Goal: Transaction & Acquisition: Purchase product/service

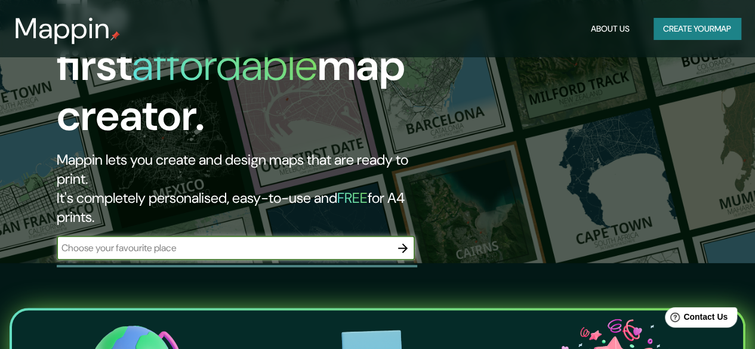
click at [227, 236] on div "​" at bounding box center [236, 248] width 358 height 24
click at [140, 241] on input "text" at bounding box center [224, 248] width 334 height 14
paste input "[STREET_ADDRESS][PERSON_NAME]."
type input "[STREET_ADDRESS][PERSON_NAME]"
click at [400, 241] on icon "button" at bounding box center [402, 248] width 14 height 14
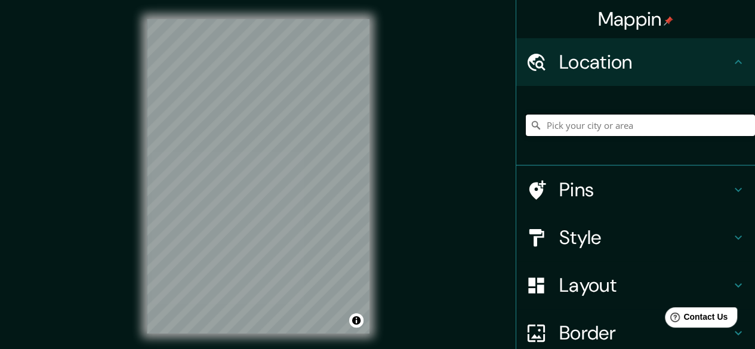
click at [592, 115] on input "Pick your city or area" at bounding box center [639, 125] width 229 height 21
paste input "[STREET_ADDRESS][PERSON_NAME]."
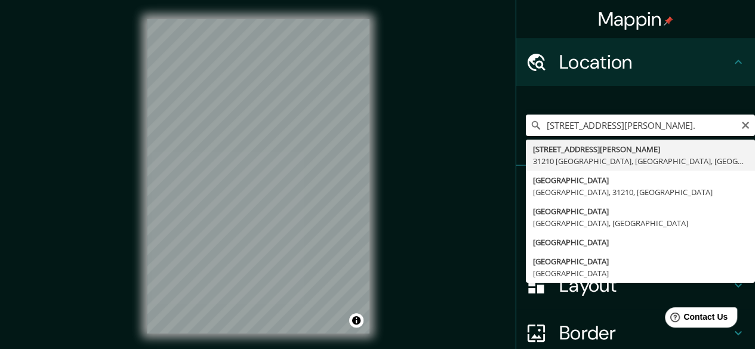
type input "[STREET_ADDRESS][PERSON_NAME]"
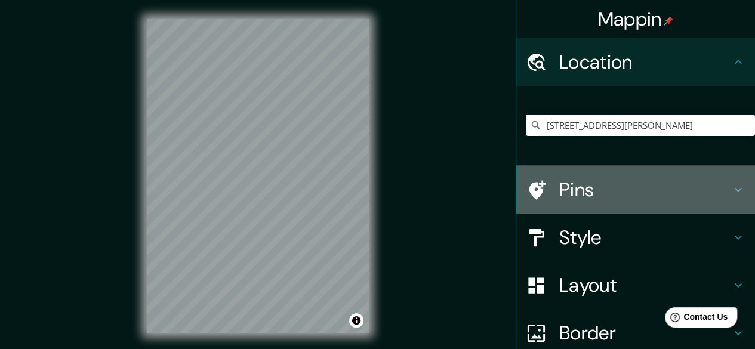
click at [605, 185] on h4 "Pins" at bounding box center [645, 190] width 172 height 24
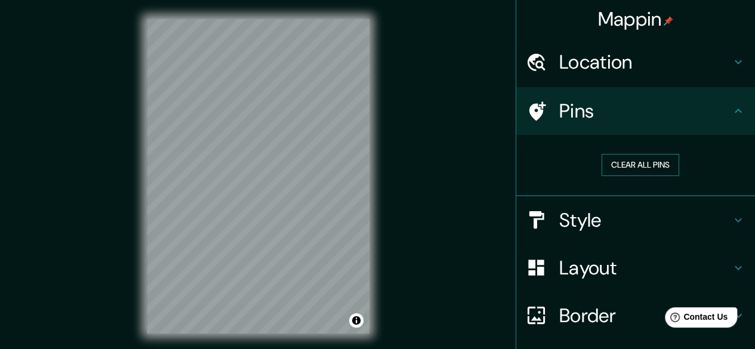
click at [625, 165] on button "Clear all pins" at bounding box center [640, 165] width 78 height 22
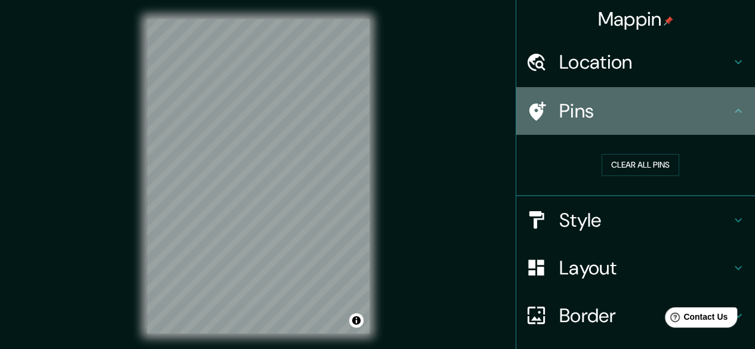
click at [618, 120] on h4 "Pins" at bounding box center [645, 111] width 172 height 24
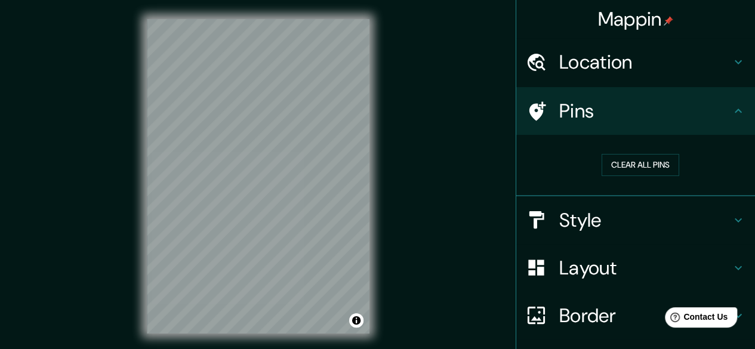
click at [529, 114] on icon at bounding box center [537, 110] width 17 height 19
click at [614, 69] on h4 "Location" at bounding box center [645, 62] width 172 height 24
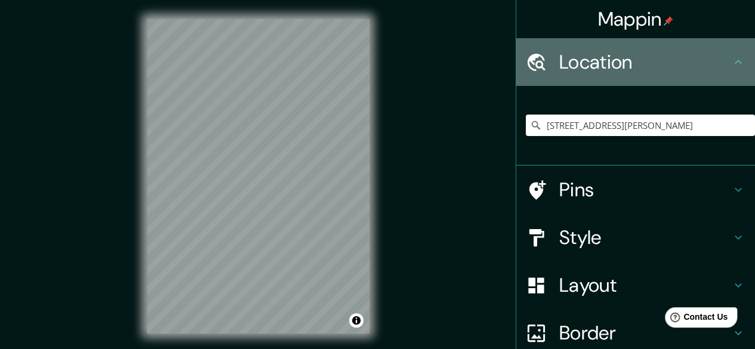
click at [614, 69] on h4 "Location" at bounding box center [645, 62] width 172 height 24
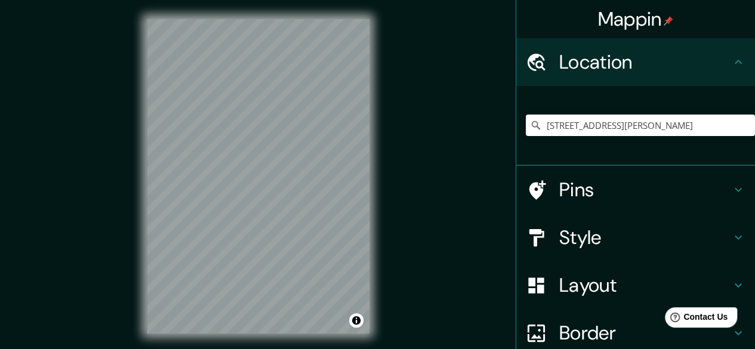
click at [599, 196] on h4 "Pins" at bounding box center [645, 190] width 172 height 24
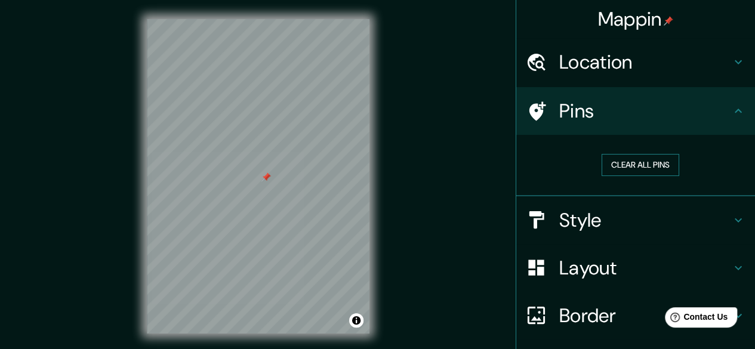
click at [618, 162] on button "Clear all pins" at bounding box center [640, 165] width 78 height 22
click at [606, 215] on h4 "Style" at bounding box center [645, 220] width 172 height 24
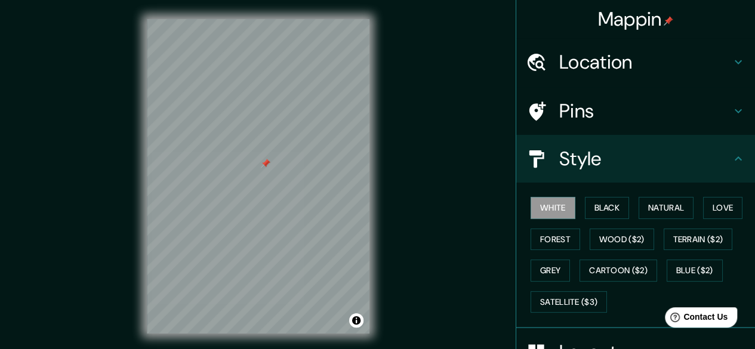
scroll to position [52, 0]
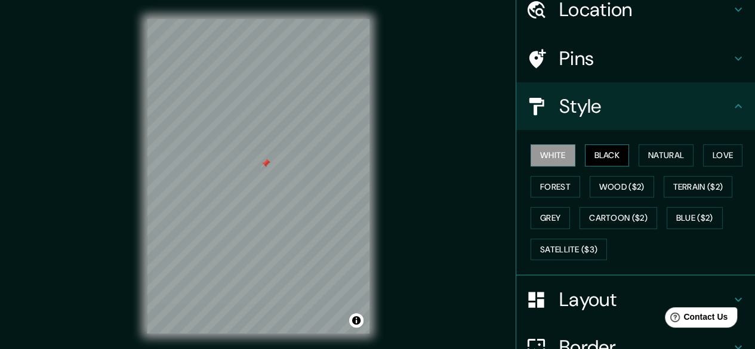
click at [598, 157] on button "Black" at bounding box center [607, 155] width 45 height 22
click at [716, 156] on button "Love" at bounding box center [722, 155] width 39 height 22
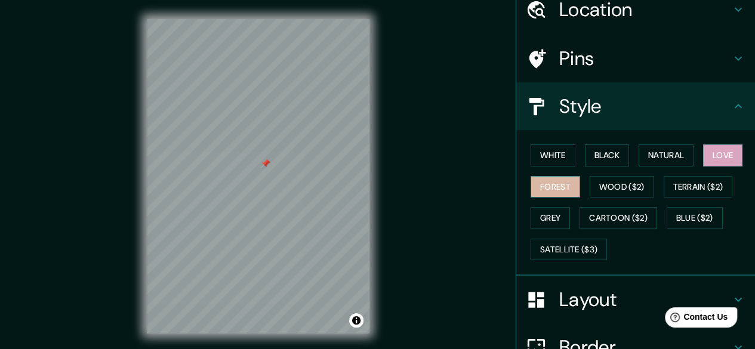
click at [546, 185] on button "Forest" at bounding box center [555, 187] width 50 height 22
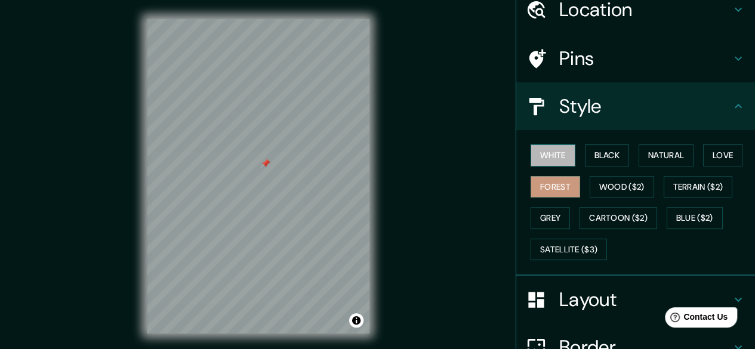
click at [552, 147] on button "White" at bounding box center [552, 155] width 45 height 22
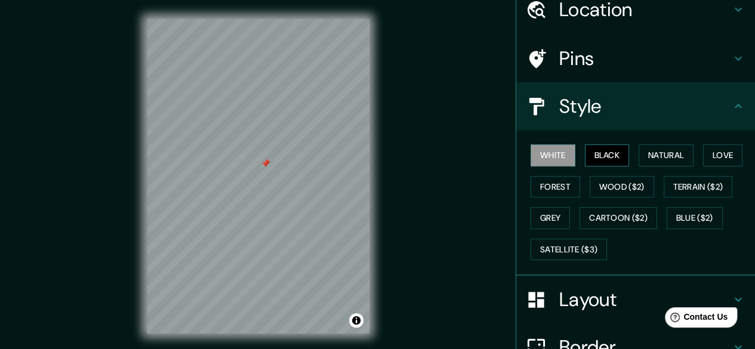
click at [610, 150] on button "Black" at bounding box center [607, 155] width 45 height 22
click at [537, 210] on button "Grey" at bounding box center [549, 218] width 39 height 22
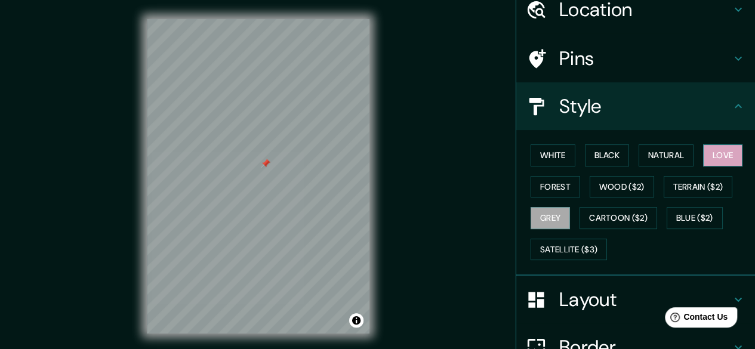
click at [710, 155] on button "Love" at bounding box center [722, 155] width 39 height 22
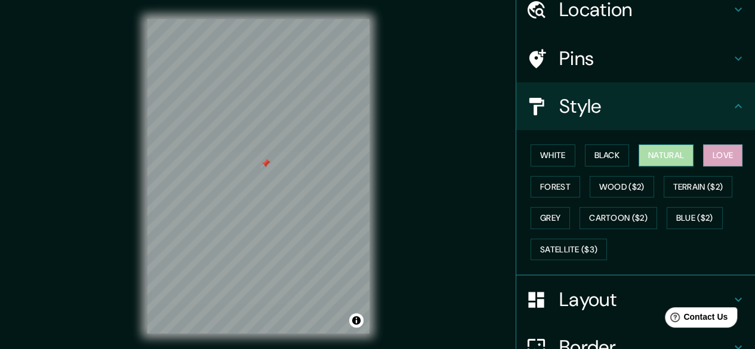
click at [653, 153] on button "Natural" at bounding box center [665, 155] width 55 height 22
click at [714, 153] on button "Love" at bounding box center [722, 155] width 39 height 22
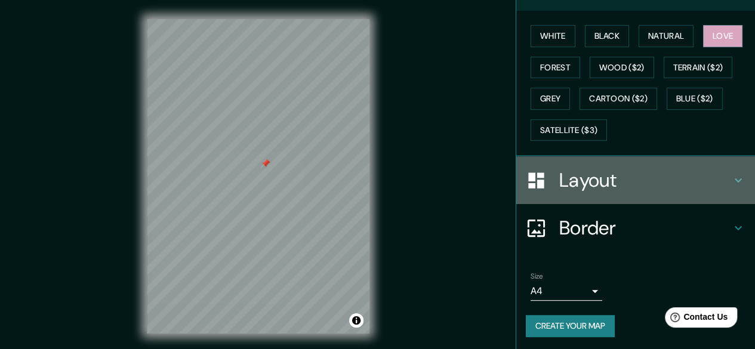
click at [606, 181] on h4 "Layout" at bounding box center [645, 180] width 172 height 24
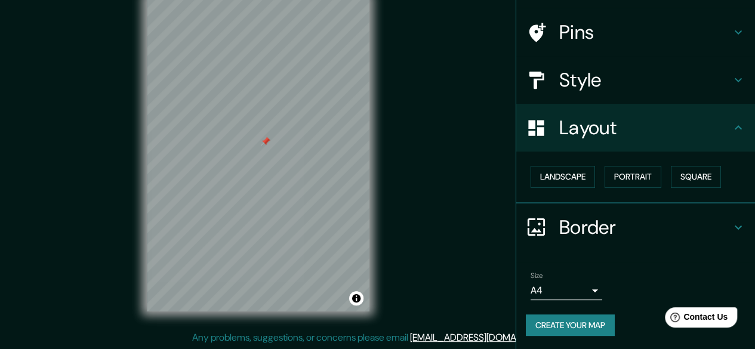
scroll to position [0, 0]
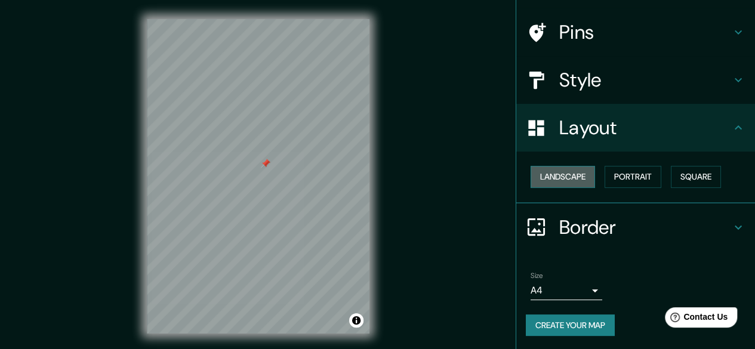
click at [569, 179] on button "Landscape" at bounding box center [562, 177] width 64 height 22
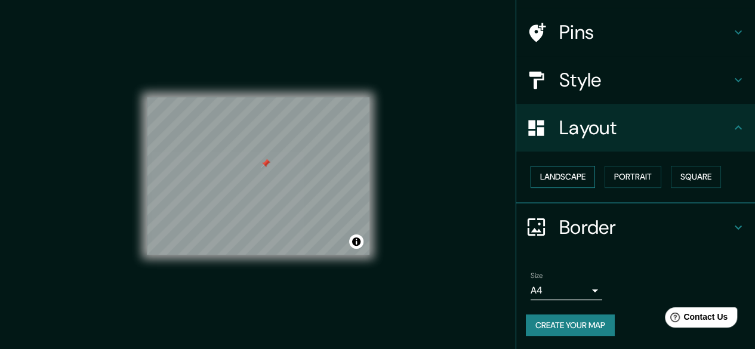
click at [569, 179] on button "Landscape" at bounding box center [562, 177] width 64 height 22
click at [629, 173] on button "Portrait" at bounding box center [632, 177] width 57 height 22
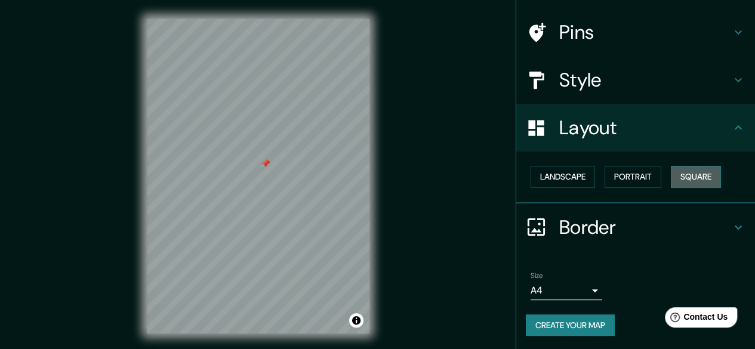
click at [689, 172] on button "Square" at bounding box center [695, 177] width 50 height 22
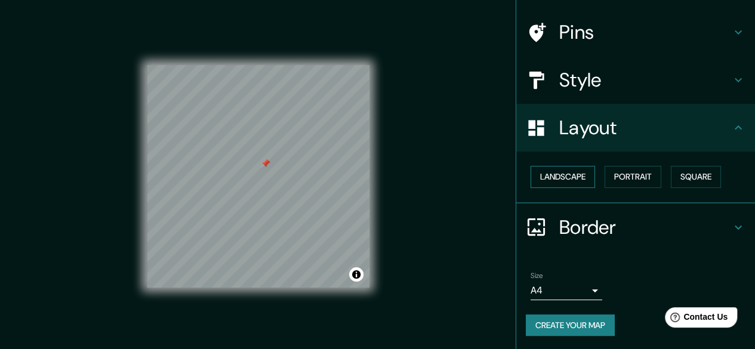
click at [569, 172] on button "Landscape" at bounding box center [562, 177] width 64 height 22
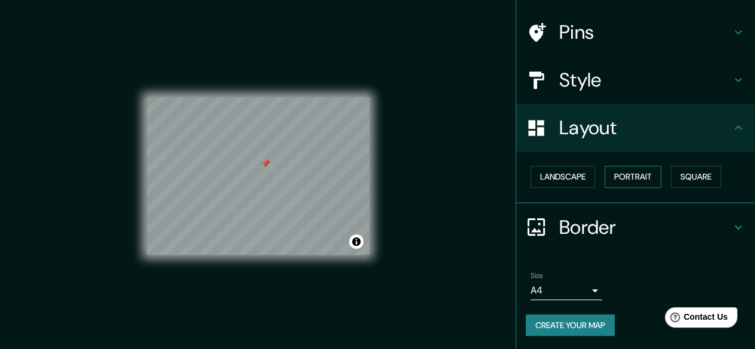
click at [631, 175] on button "Portrait" at bounding box center [632, 177] width 57 height 22
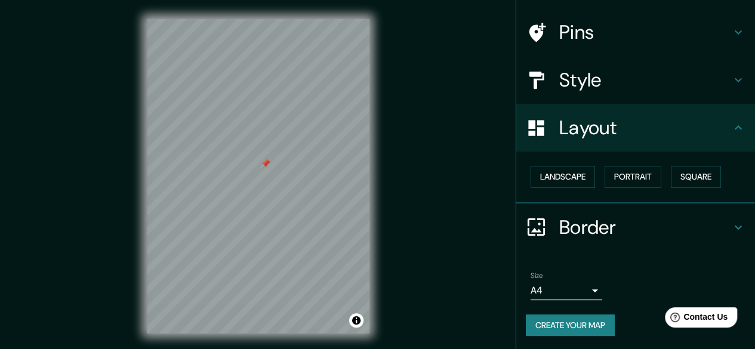
scroll to position [22, 0]
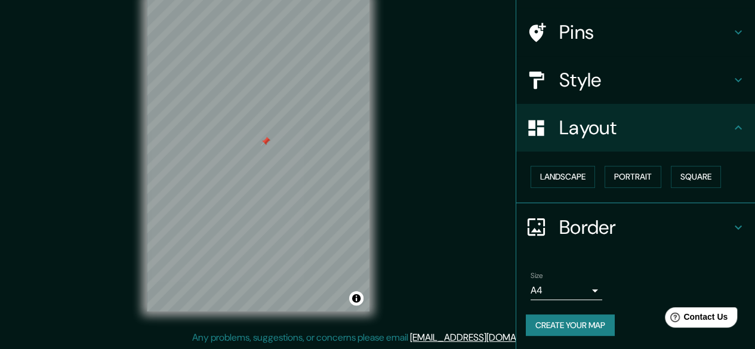
click at [585, 221] on h4 "Border" at bounding box center [645, 227] width 172 height 24
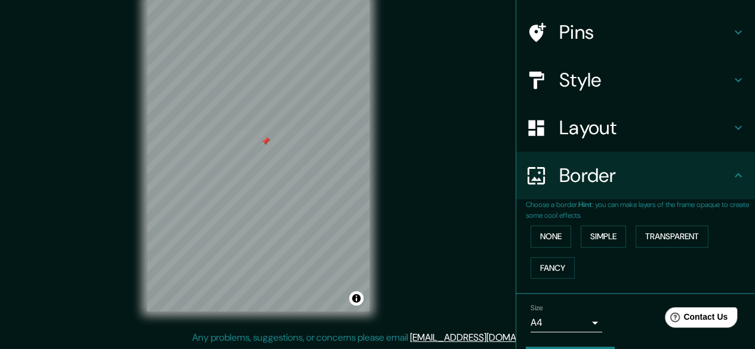
scroll to position [111, 0]
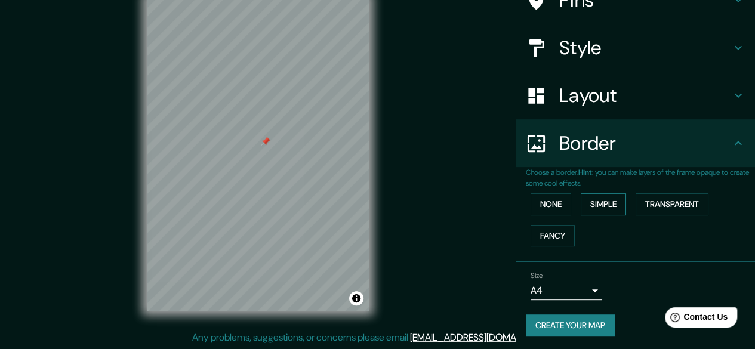
click at [585, 202] on button "Simple" at bounding box center [602, 204] width 45 height 22
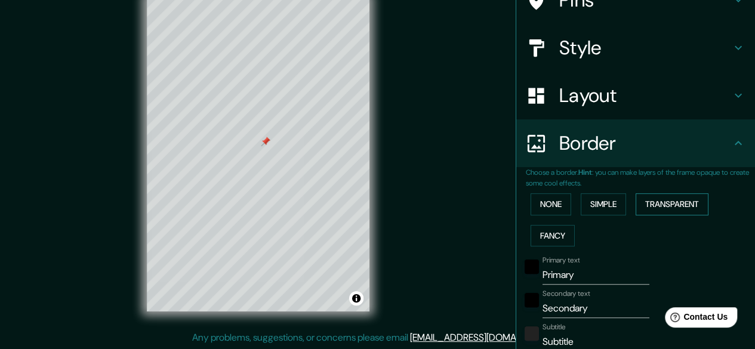
click at [656, 206] on button "Transparent" at bounding box center [671, 204] width 73 height 22
click at [543, 234] on button "Fancy" at bounding box center [552, 236] width 44 height 22
click at [530, 195] on button "None" at bounding box center [550, 204] width 41 height 22
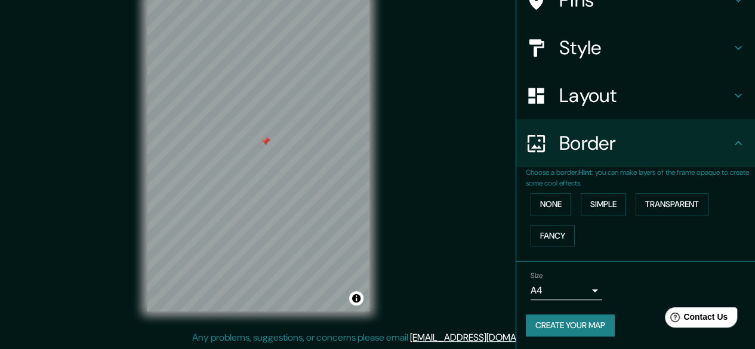
drag, startPoint x: 713, startPoint y: 271, endPoint x: 588, endPoint y: 325, distance: 135.7
click at [588, 325] on button "Create your map" at bounding box center [569, 325] width 89 height 22
click at [563, 331] on button "Create your map" at bounding box center [569, 325] width 89 height 22
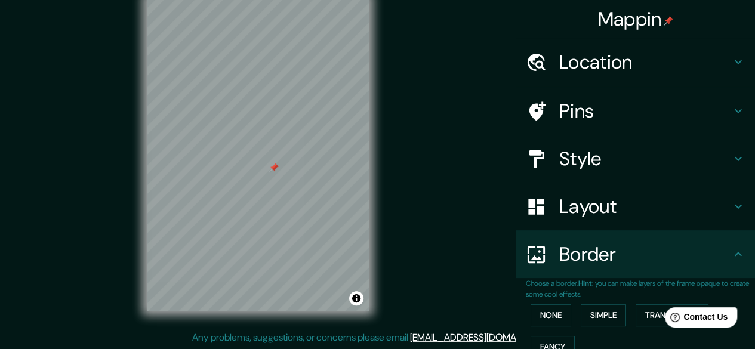
click at [537, 254] on div at bounding box center [541, 254] width 33 height 21
click at [674, 241] on div "Border" at bounding box center [635, 254] width 239 height 48
click at [731, 256] on icon at bounding box center [738, 254] width 14 height 14
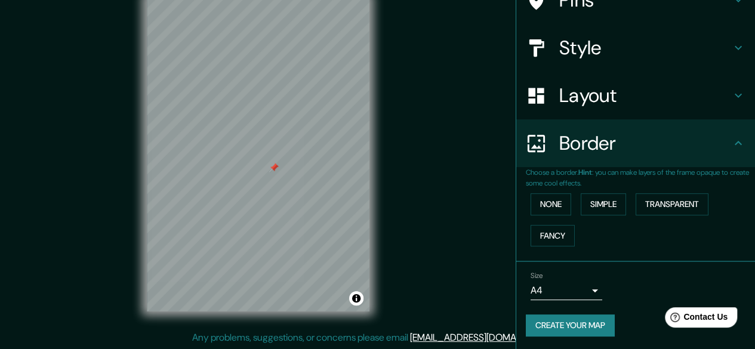
click at [545, 316] on button "Create your map" at bounding box center [569, 325] width 89 height 22
